Goal: Check status: Check status

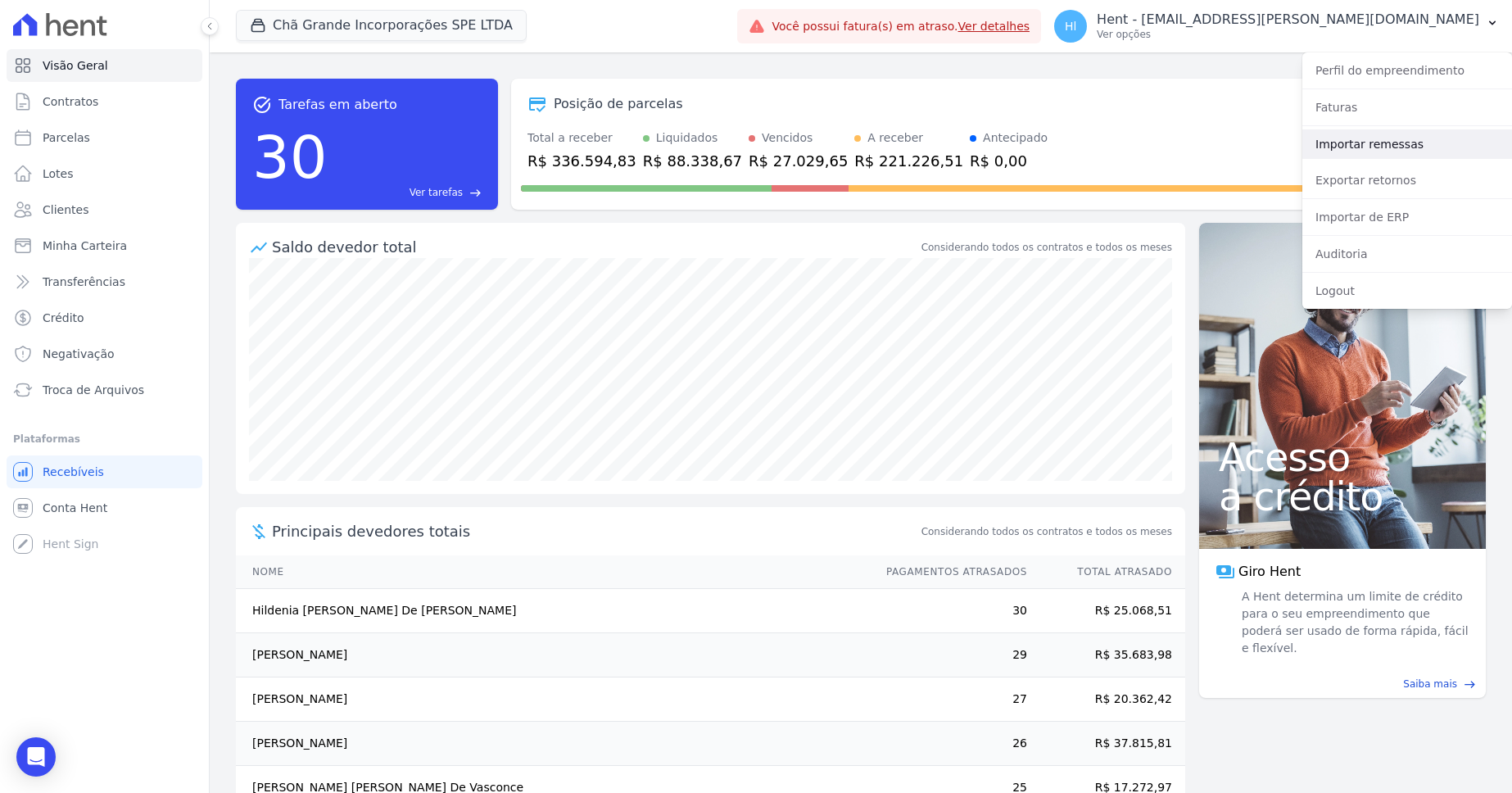
click at [1417, 147] on link "Importar remessas" at bounding box center [1407, 144] width 209 height 29
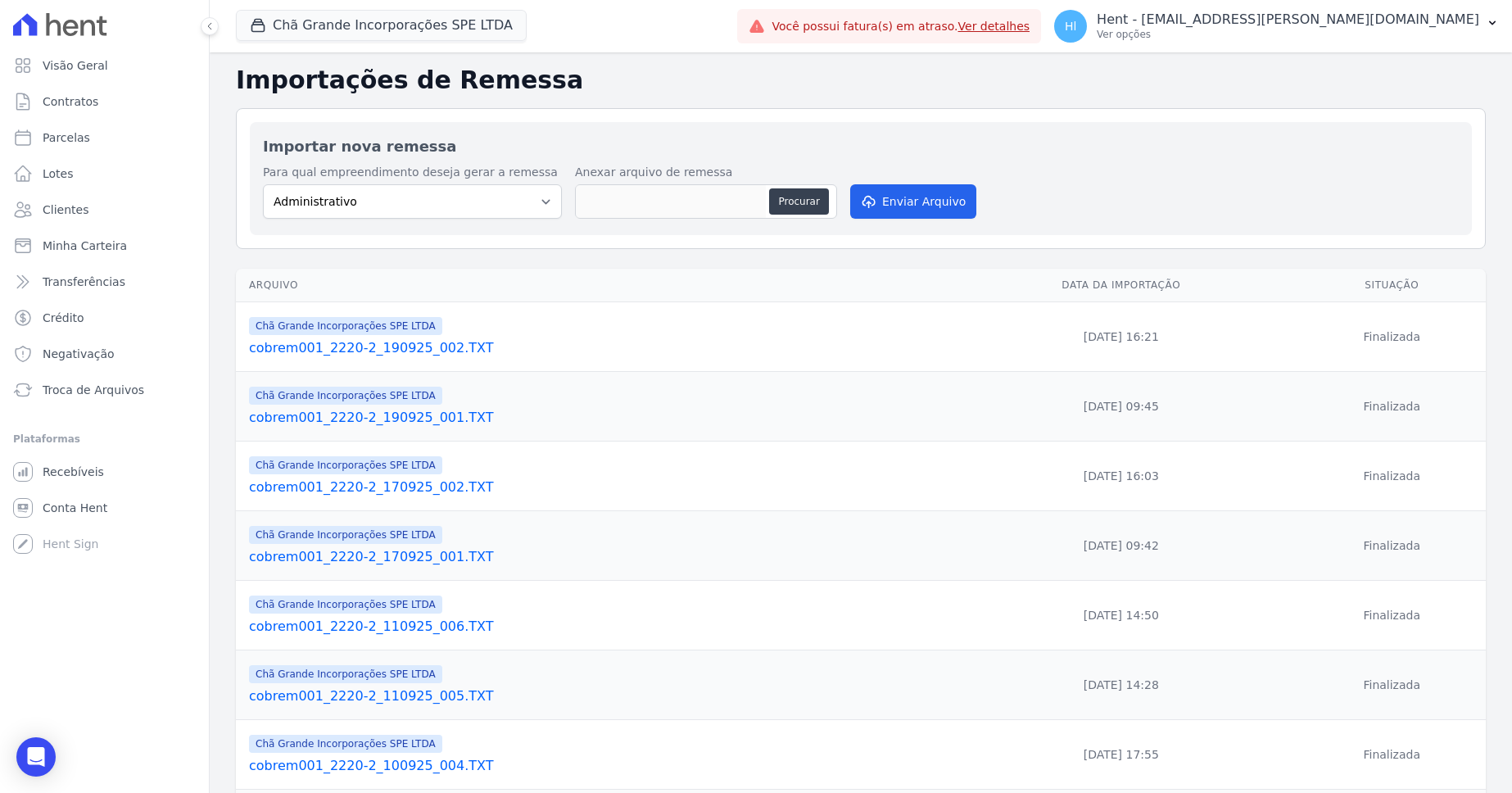
click at [453, 349] on link "cobrem001_2220-2_190925_002.TXT" at bounding box center [593, 347] width 689 height 20
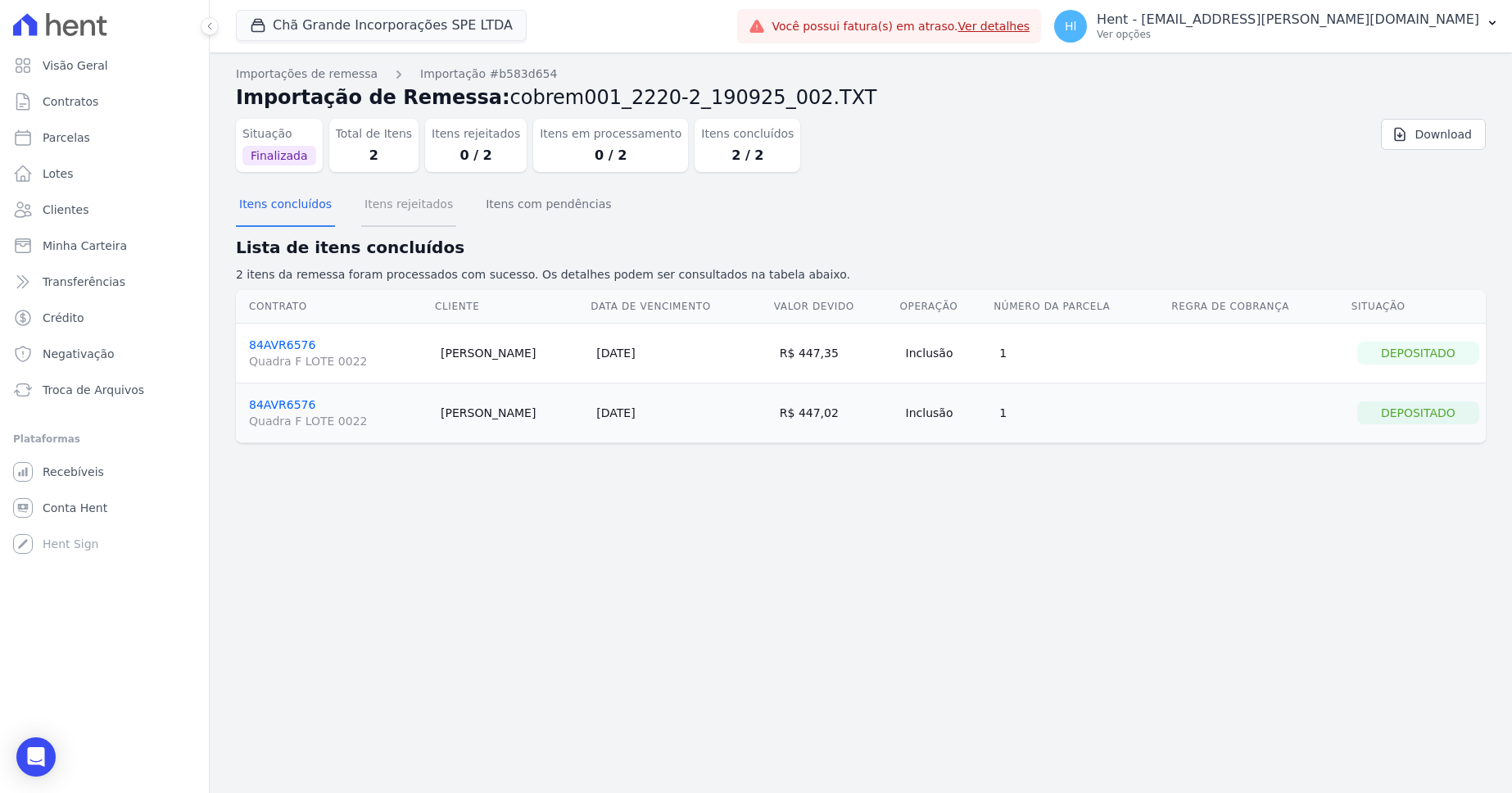
click at [424, 216] on button "Itens rejeitados" at bounding box center [409, 205] width 95 height 42
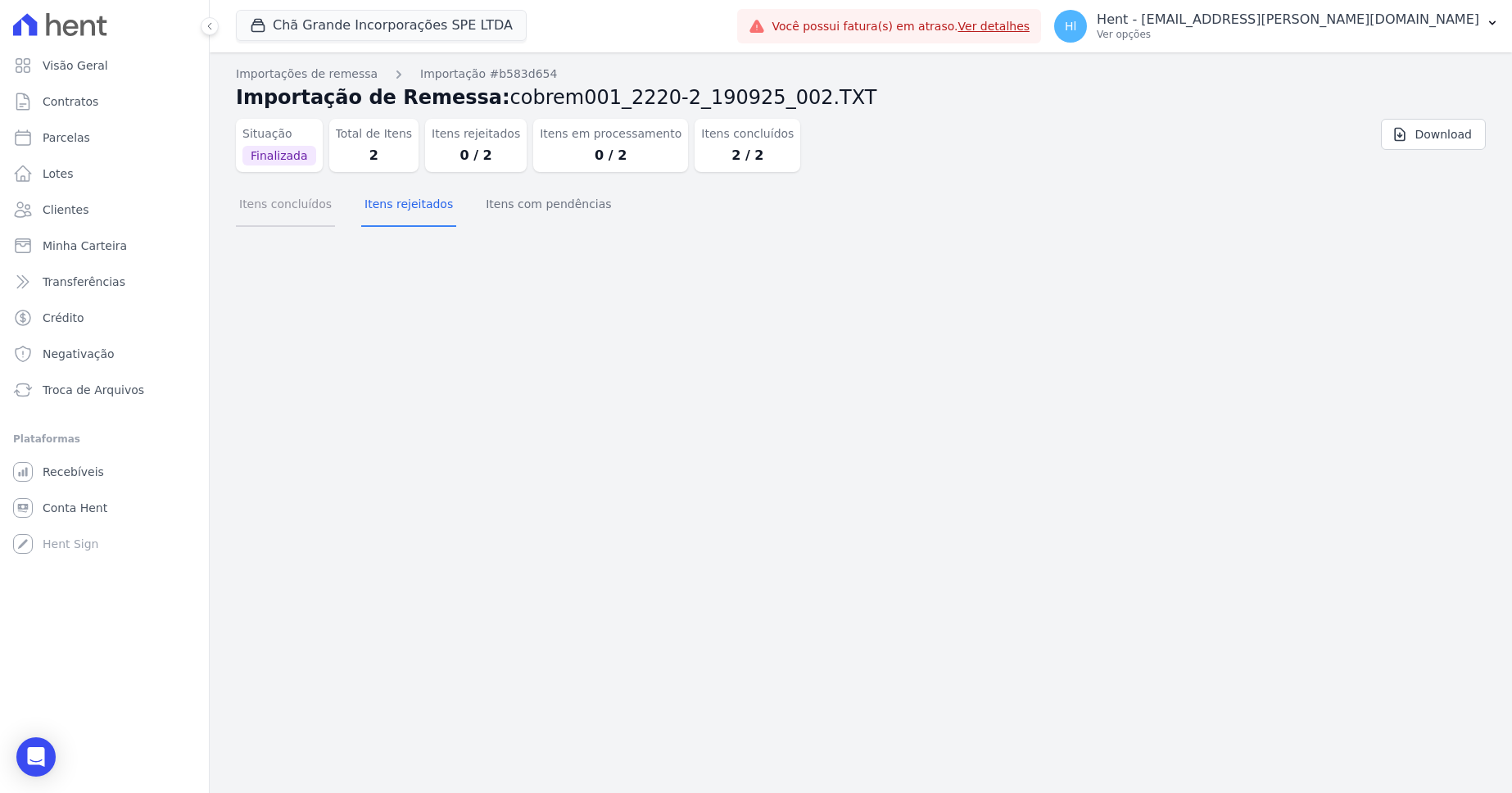
click at [266, 203] on button "Itens concluídos" at bounding box center [285, 205] width 99 height 42
